Goal: Information Seeking & Learning: Learn about a topic

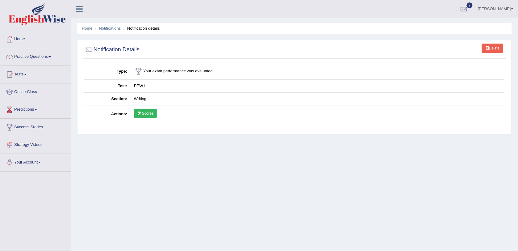
click at [146, 111] on link "Scores" at bounding box center [145, 113] width 23 height 9
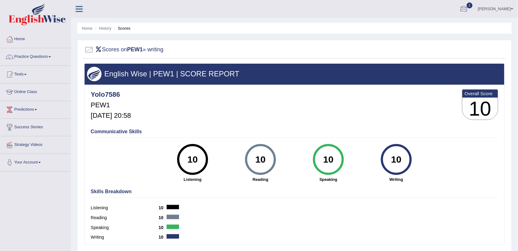
click at [469, 5] on div at bounding box center [464, 9] width 9 height 9
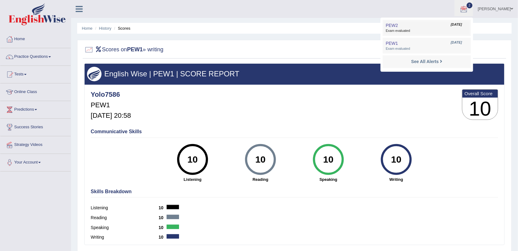
click at [444, 23] on link "PEW2 Sep 29, 2025 Exam evaluated" at bounding box center [426, 27] width 85 height 13
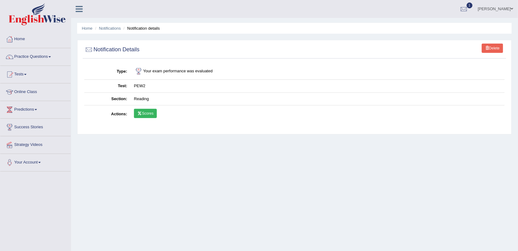
click at [147, 112] on link "Scores" at bounding box center [145, 113] width 23 height 9
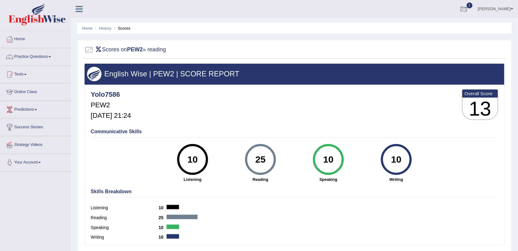
click at [469, 10] on div at bounding box center [464, 9] width 9 height 9
click at [443, 43] on icon at bounding box center [441, 43] width 2 height 5
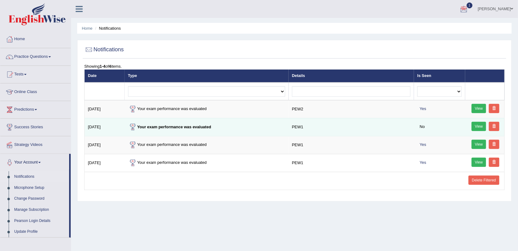
click at [476, 125] on link "View" at bounding box center [479, 126] width 15 height 9
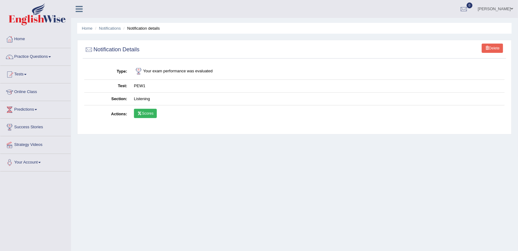
click at [138, 110] on link "Scores" at bounding box center [145, 113] width 23 height 9
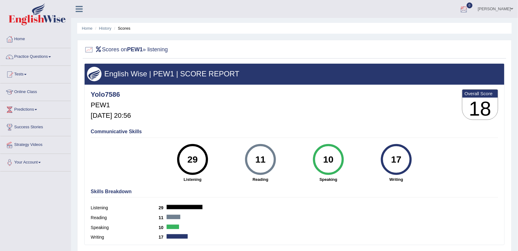
click at [469, 11] on div at bounding box center [464, 9] width 9 height 9
click at [444, 23] on link "See All Alerts" at bounding box center [427, 26] width 34 height 7
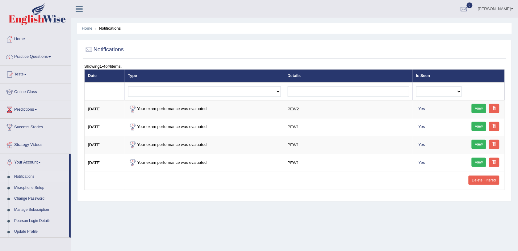
click at [458, 22] on div "Home Notifications Notifications Showing 1-4 of 4 items. Date Type Details Is S…" at bounding box center [294, 154] width 447 height 309
click at [41, 58] on link "Practice Questions" at bounding box center [35, 55] width 70 height 15
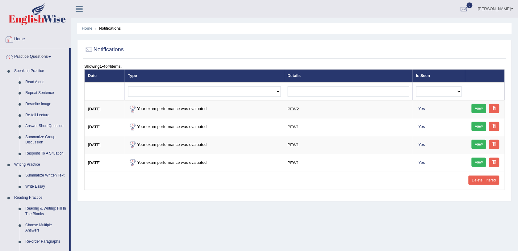
click at [20, 38] on link "Home" at bounding box center [35, 38] width 70 height 15
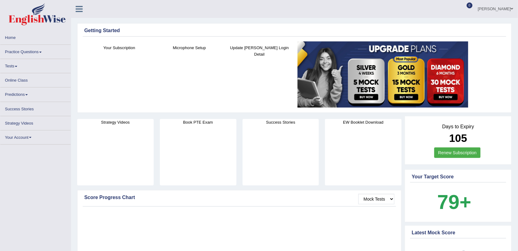
click at [12, 64] on link "Tests" at bounding box center [35, 65] width 70 height 12
click at [13, 67] on link "Tests" at bounding box center [35, 65] width 70 height 12
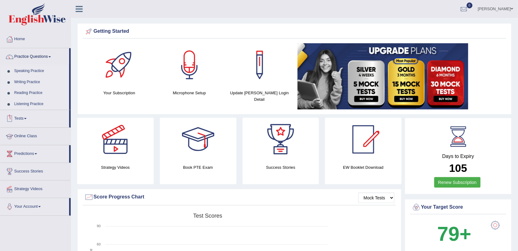
click at [22, 118] on link "Tests" at bounding box center [34, 117] width 69 height 15
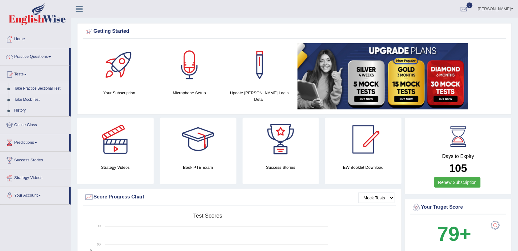
click at [50, 86] on link "Take Practice Sectional Test" at bounding box center [40, 88] width 58 height 11
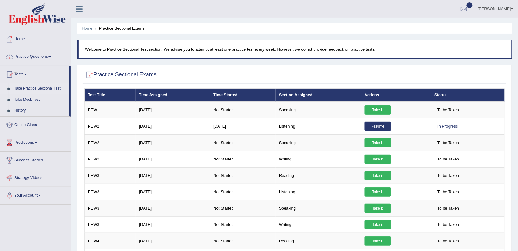
click at [49, 84] on link "Take Practice Sectional Test" at bounding box center [40, 88] width 58 height 11
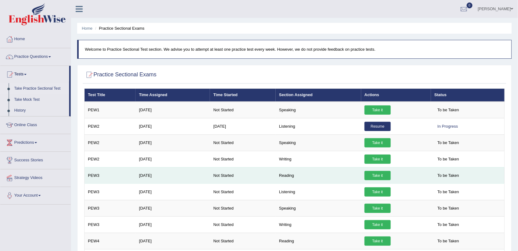
click at [368, 177] on link "Take it" at bounding box center [378, 175] width 26 height 9
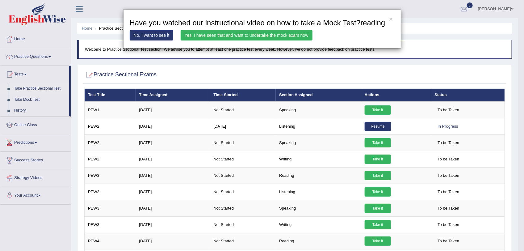
click at [288, 38] on link "Yes, I have seen that and want to undertake the mock exam now" at bounding box center [247, 35] width 132 height 10
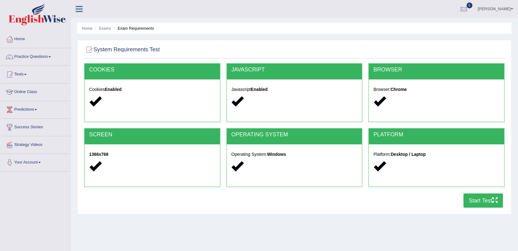
click at [485, 198] on button "Start Test" at bounding box center [484, 200] width 40 height 14
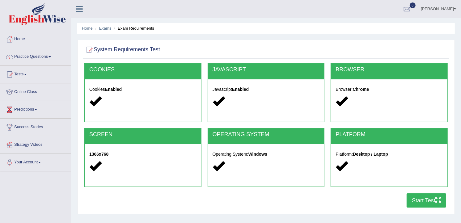
click at [426, 201] on button "Start Test" at bounding box center [426, 200] width 40 height 14
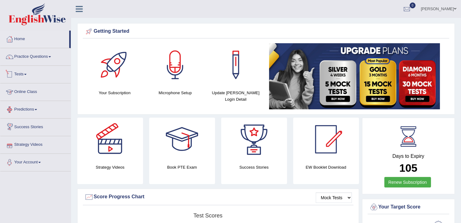
click at [21, 73] on link "Tests" at bounding box center [35, 73] width 70 height 15
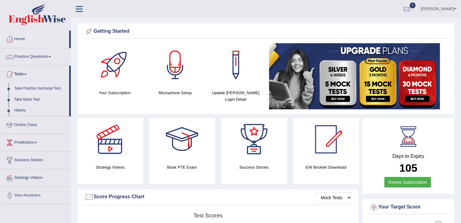
click at [30, 87] on link "Take Practice Sectional Test" at bounding box center [40, 88] width 58 height 11
